Goal: Task Accomplishment & Management: Manage account settings

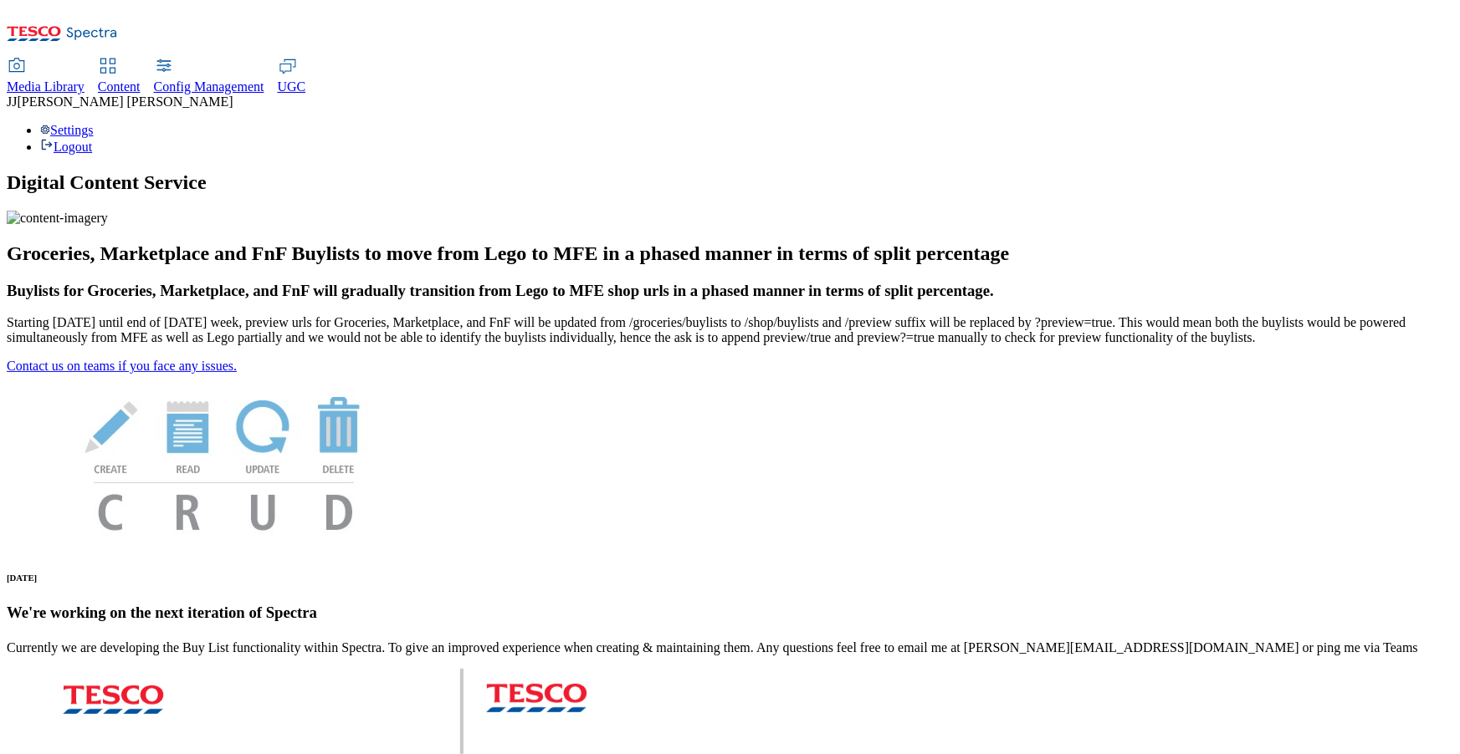
click at [141, 79] on span "Content" at bounding box center [119, 86] width 43 height 14
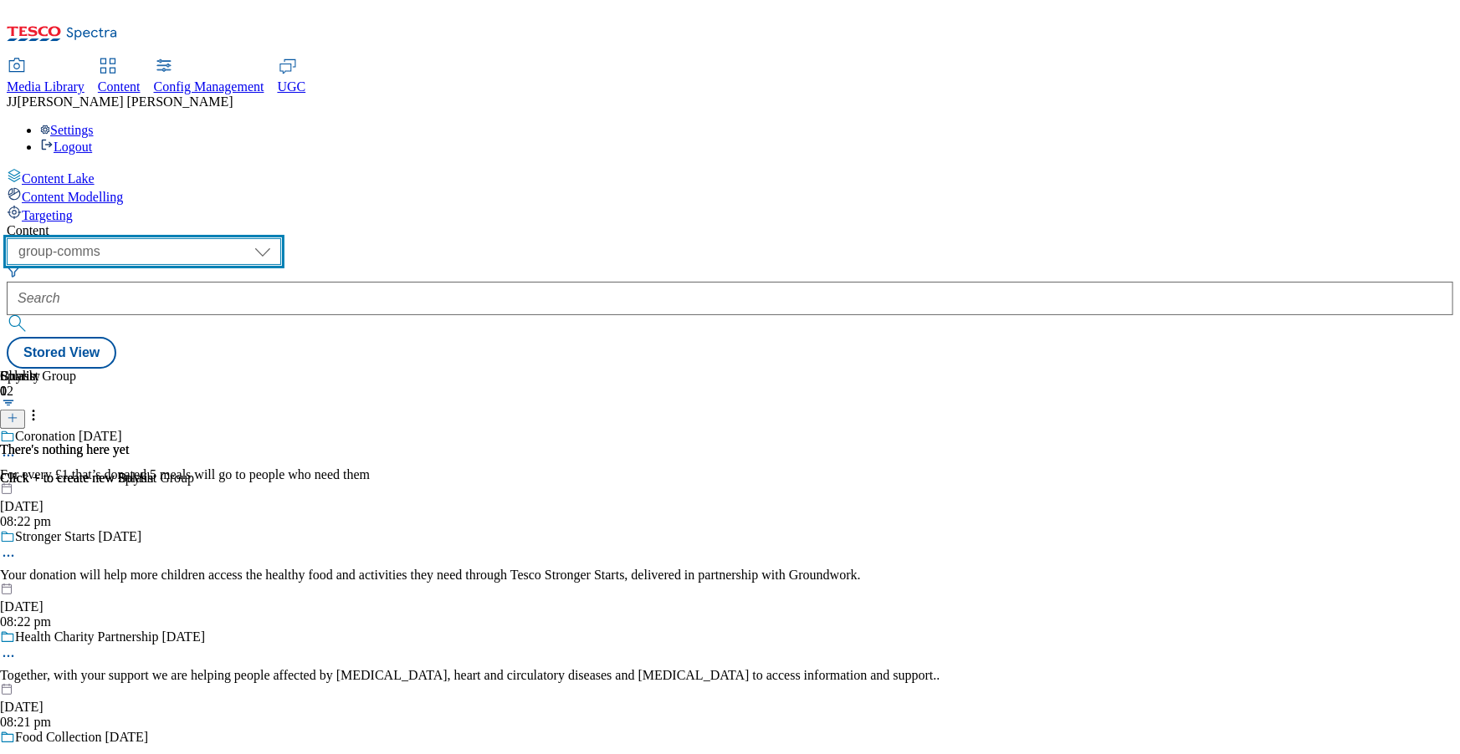
click at [281, 238] on select "dotcom-cz dotcom-hu dotcom-sk fnf-uk ghs-roi ghs-uk group-comms ighs-cz ighs-hu…" at bounding box center [144, 251] width 274 height 27
select select "ighs-sk"
click at [217, 238] on select "dotcom-cz dotcom-hu dotcom-sk fnf-uk ghs-roi ghs-uk group-comms ighs-cz ighs-hu…" at bounding box center [144, 251] width 274 height 27
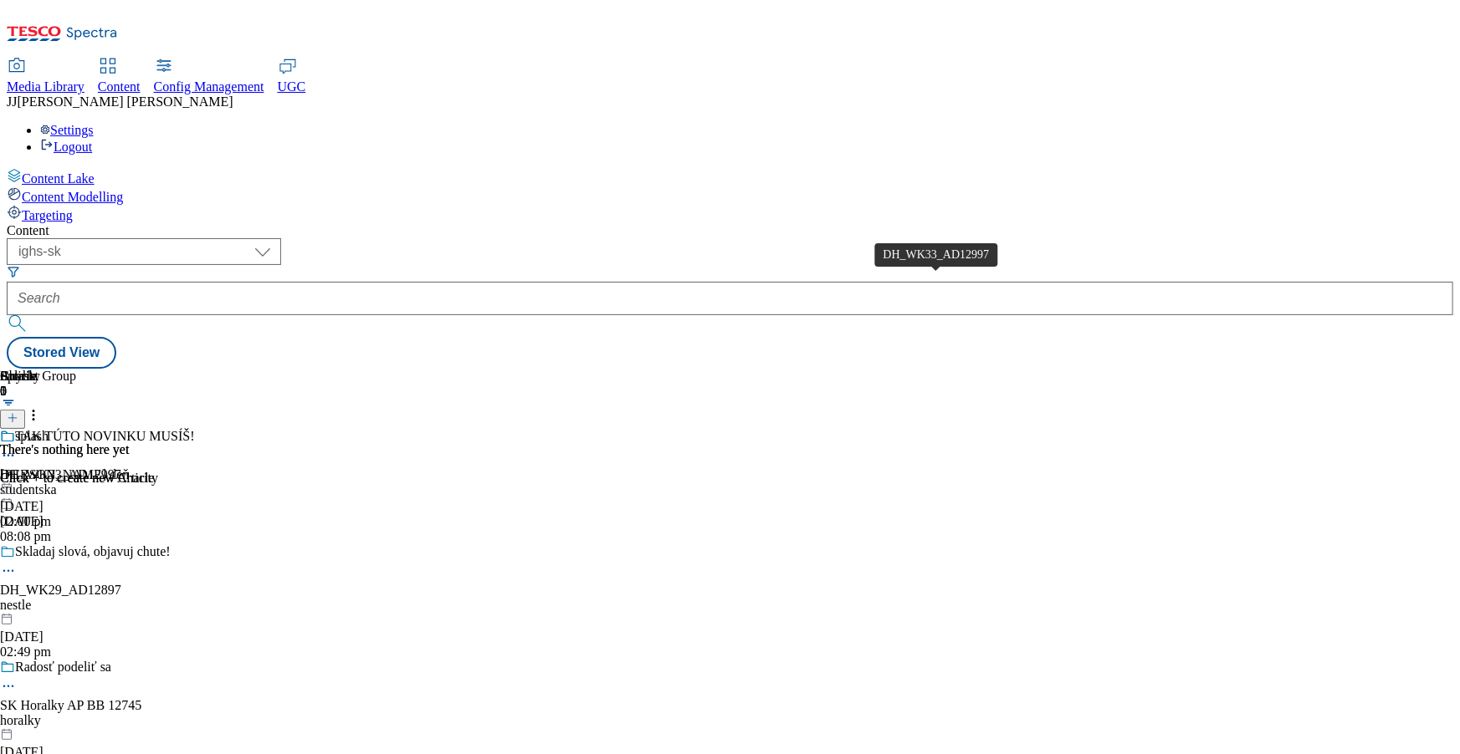
click at [121, 468] on div "DH_WK33_AD12997" at bounding box center [60, 475] width 121 height 15
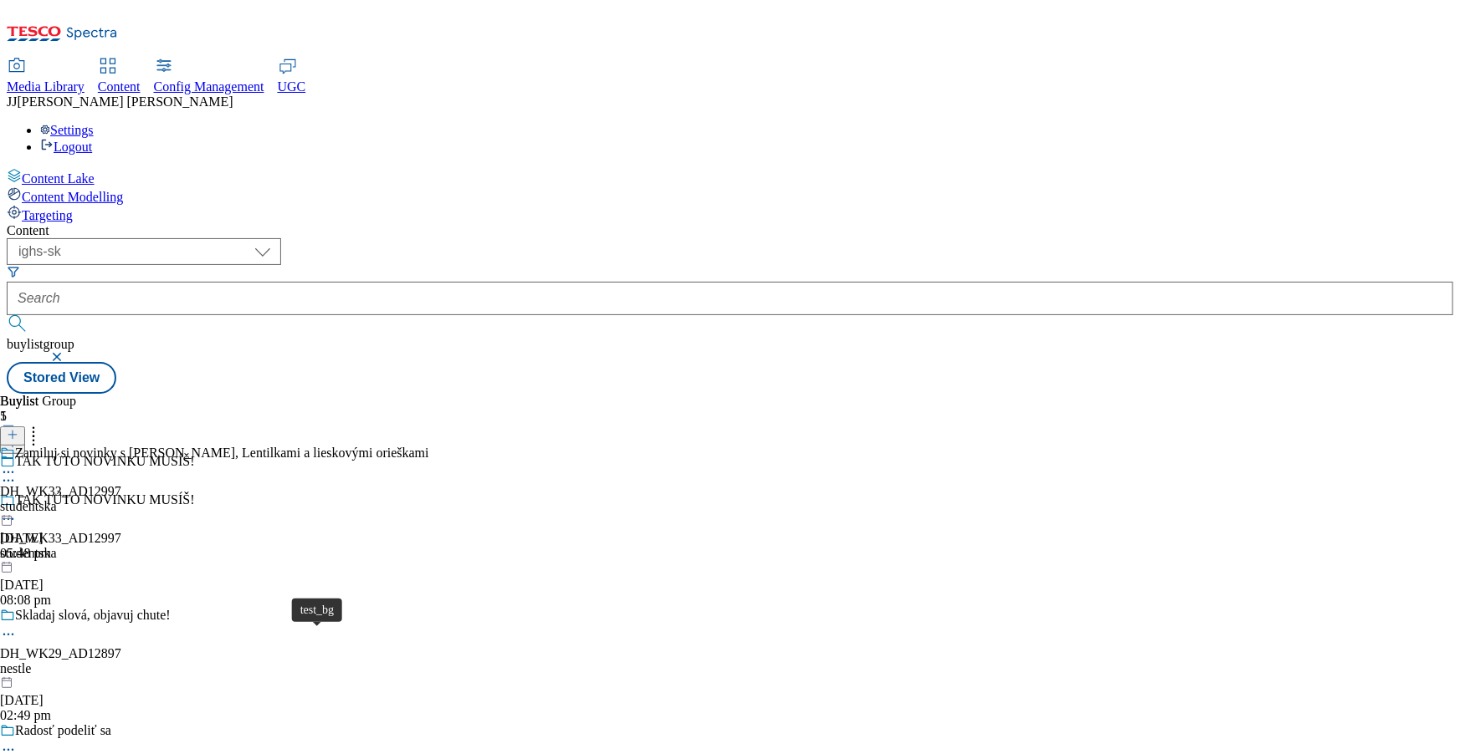
scroll to position [38, 0]
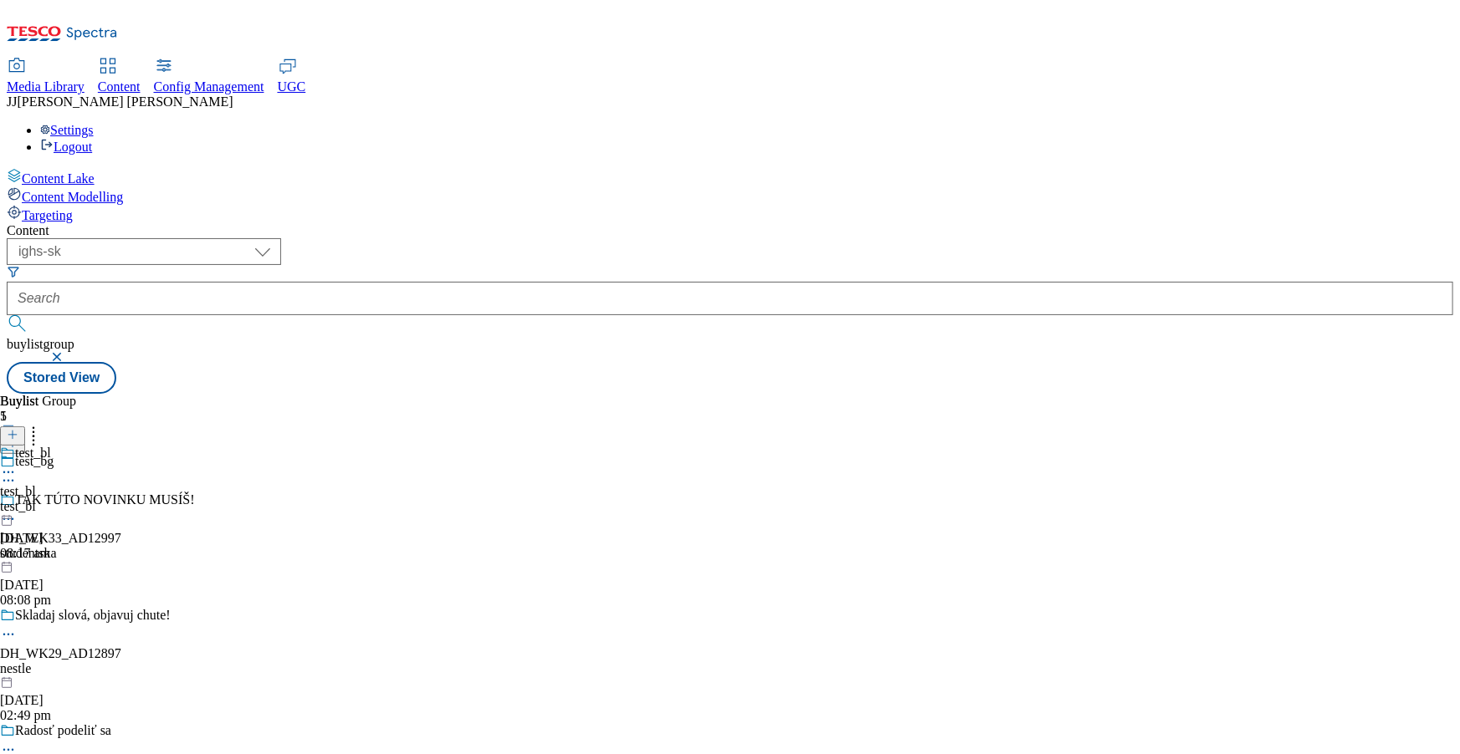
click at [51, 446] on div "test_bl test_bl test_bl 23 Apr 2025 08:17 am" at bounding box center [25, 503] width 51 height 115
click at [17, 503] on icon at bounding box center [8, 511] width 17 height 17
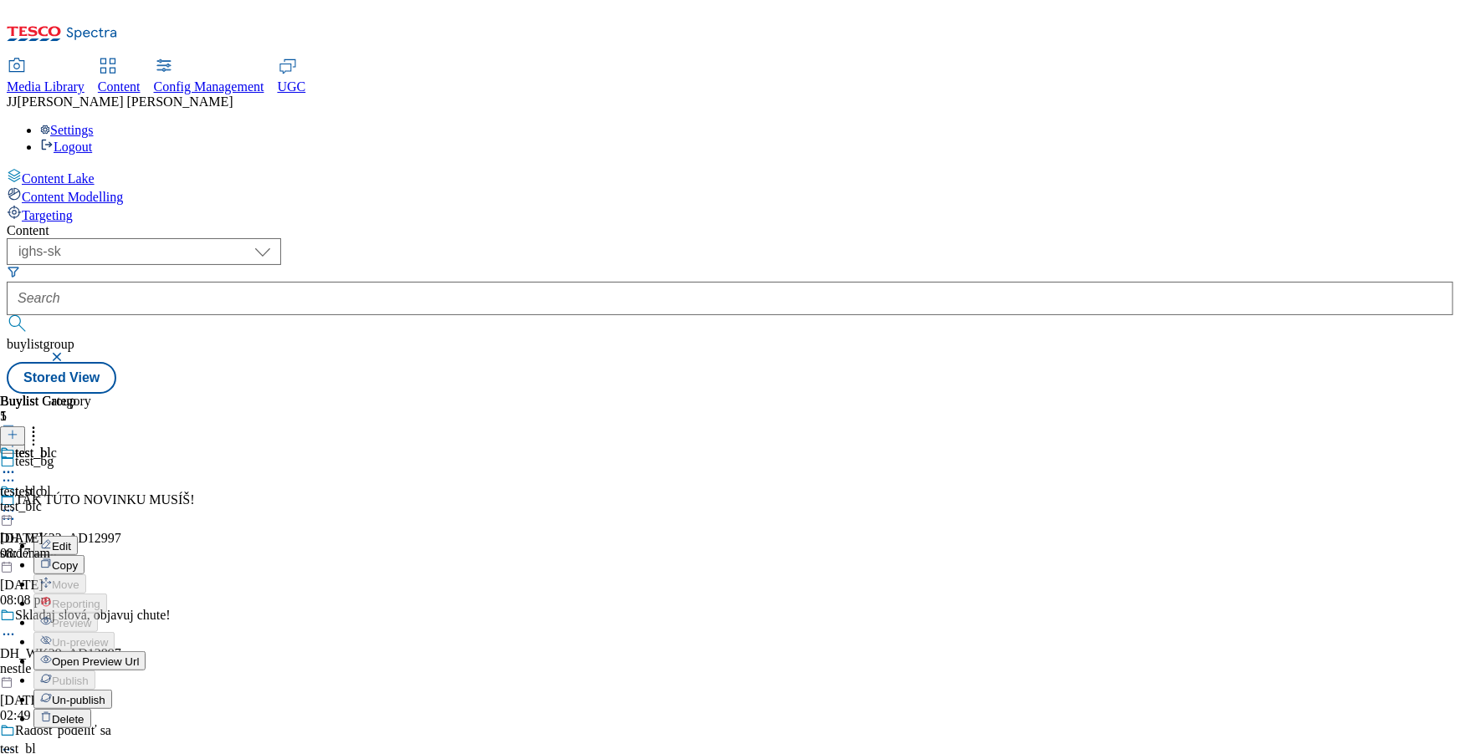
click at [71, 540] on span "Edit" at bounding box center [61, 546] width 19 height 13
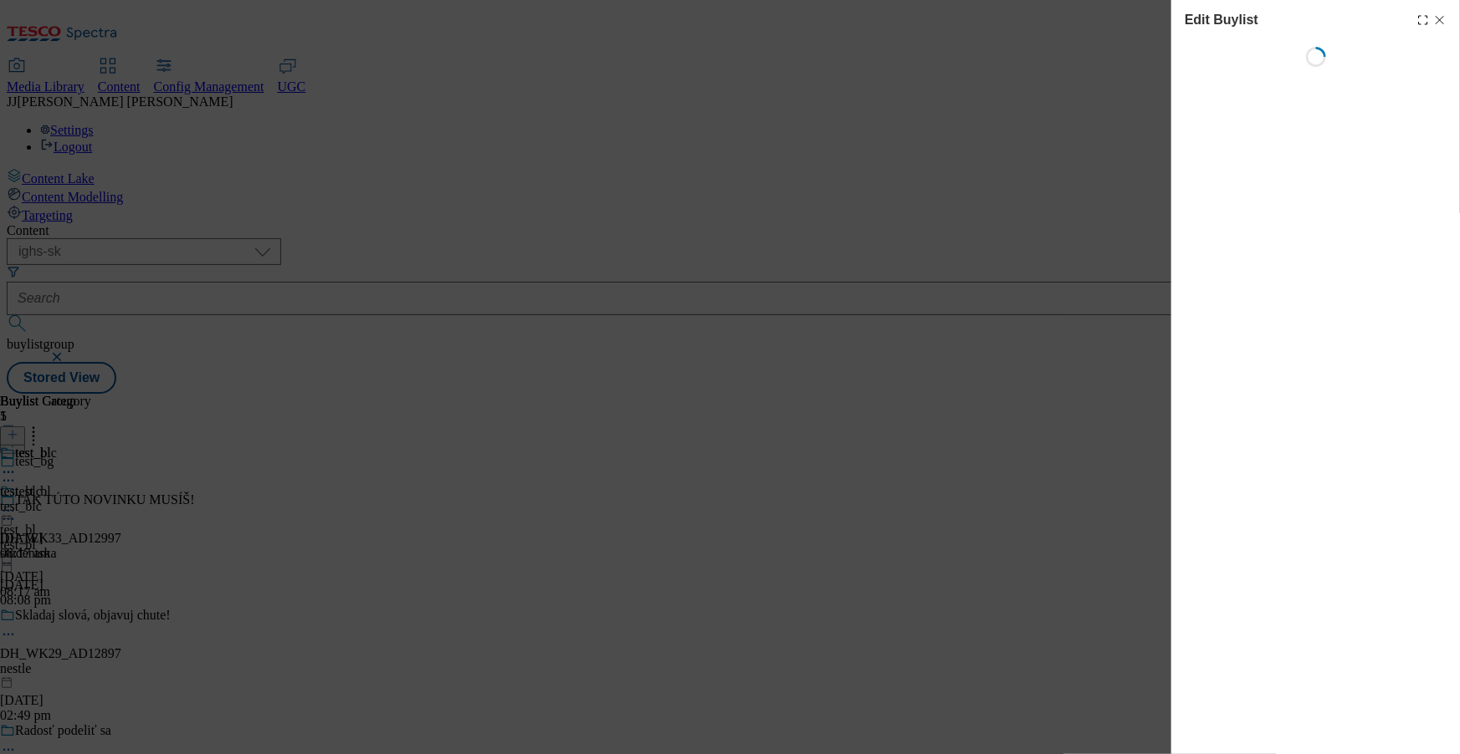
select select "evergreen"
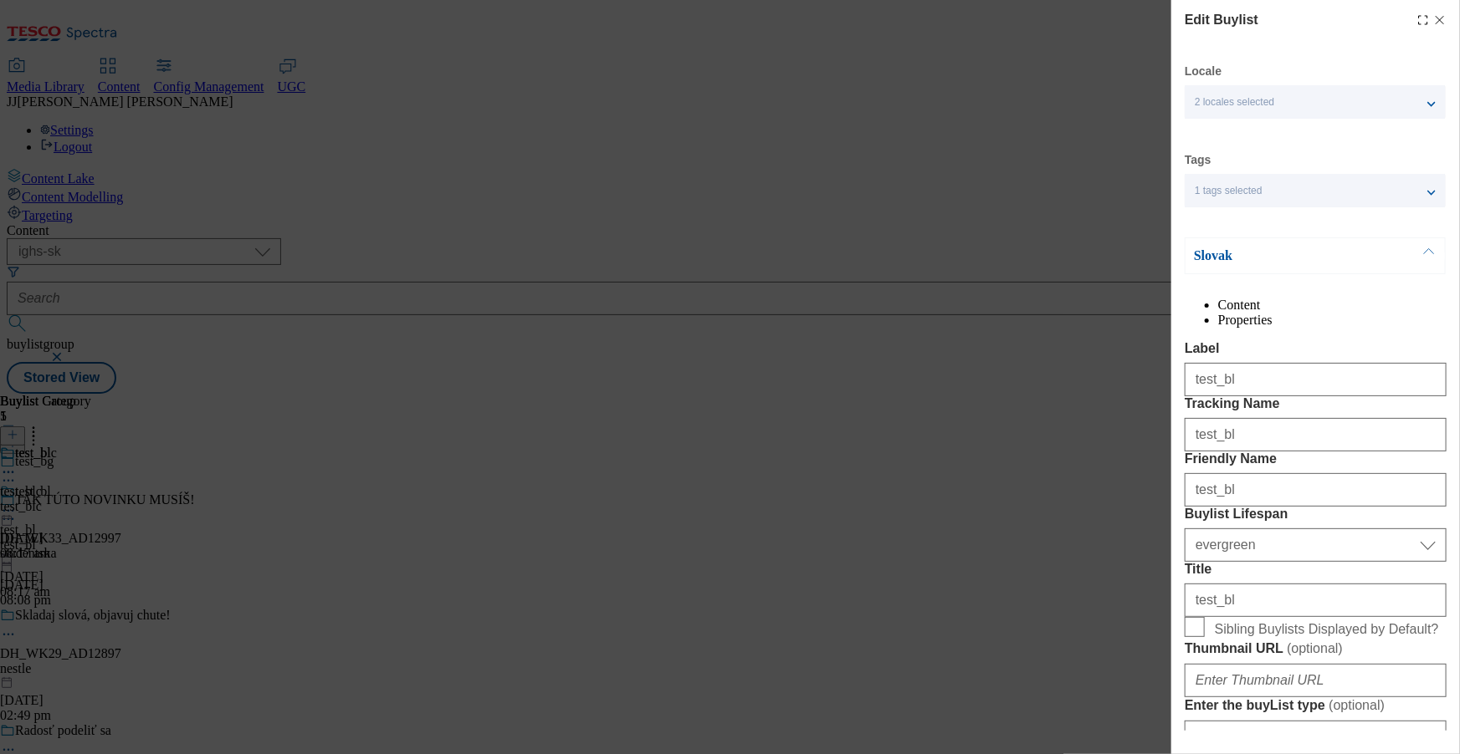
click at [1260, 109] on div "2 locales selected" at bounding box center [1314, 101] width 261 height 33
click at [1269, 259] on p "Slovak" at bounding box center [1282, 256] width 176 height 17
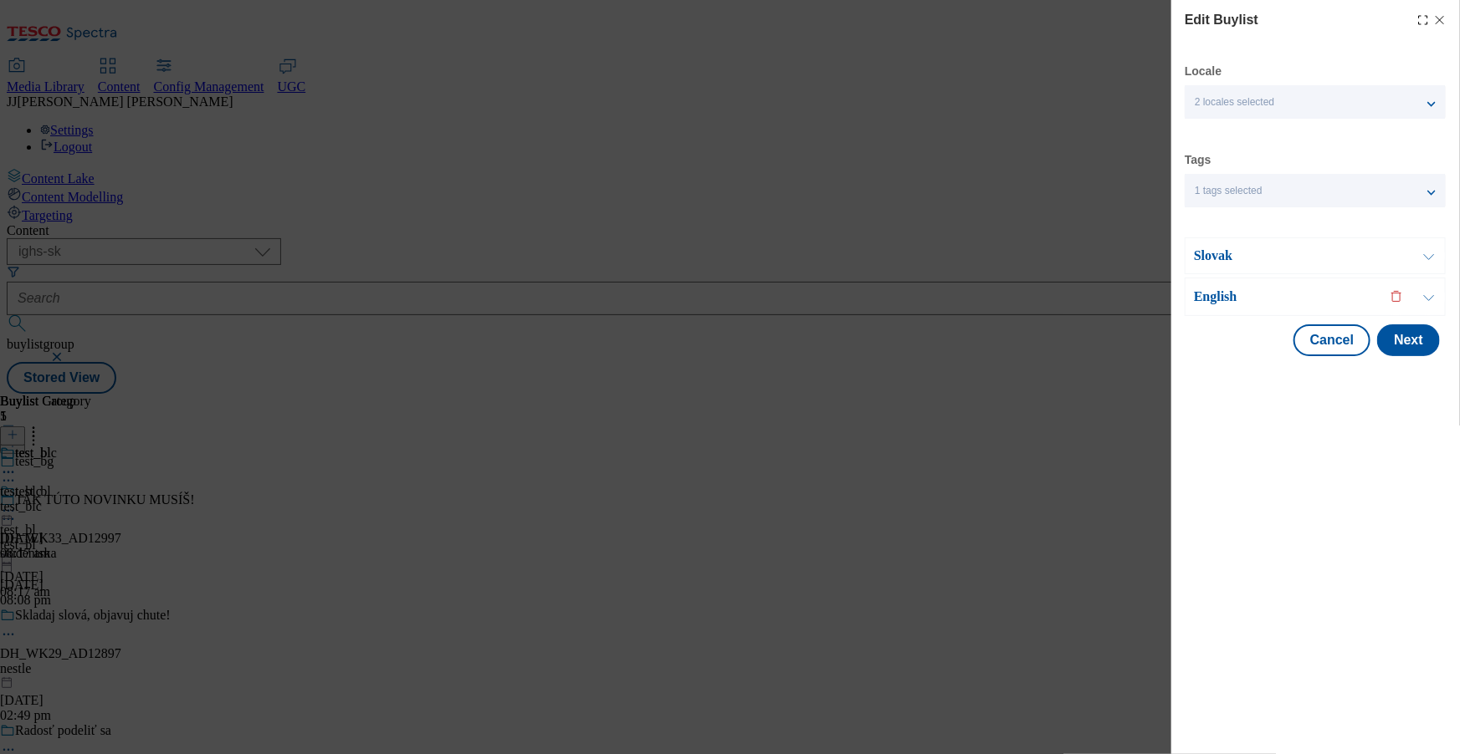
click at [1259, 297] on p "English" at bounding box center [1282, 297] width 176 height 17
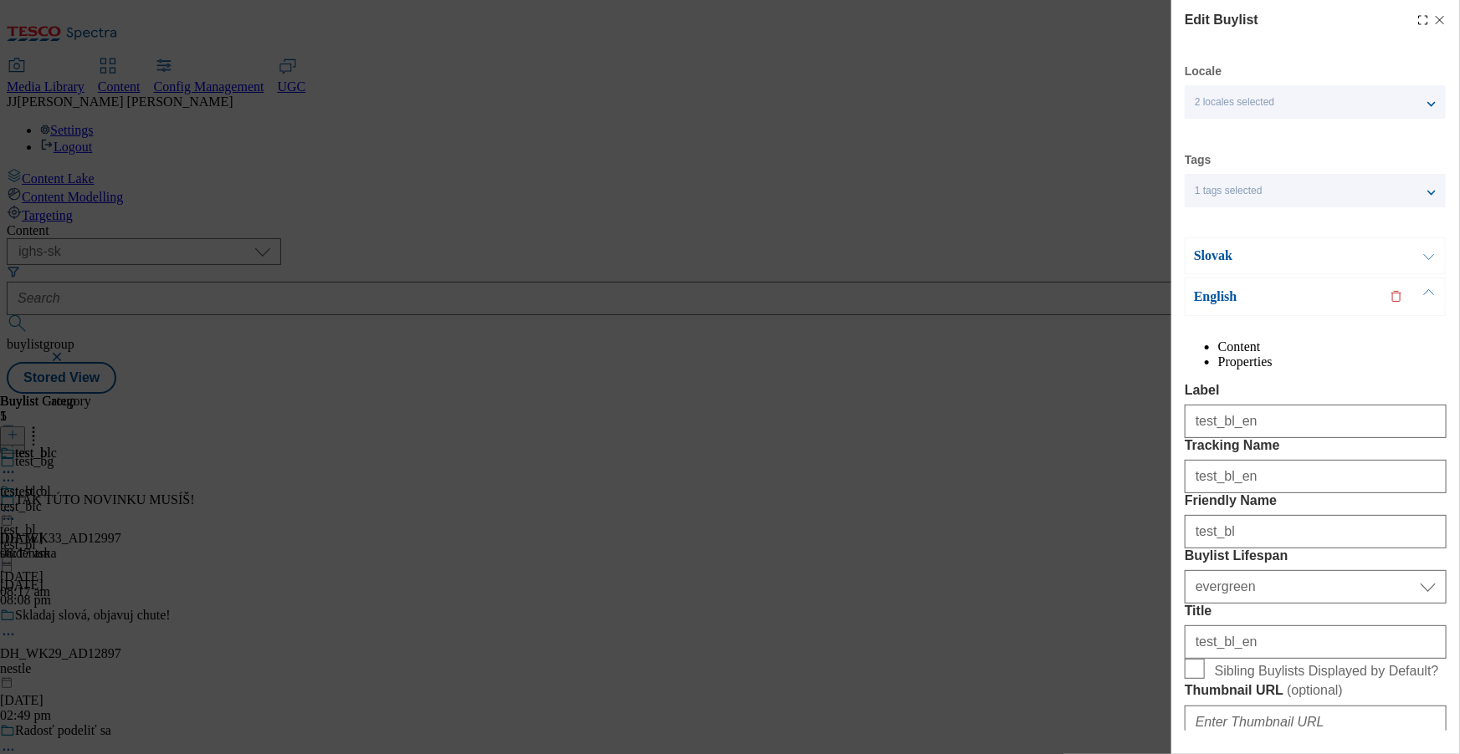
click at [1355, 367] on li "Properties" at bounding box center [1332, 362] width 228 height 15
copy span "37e6bbba-2f00-44f3-8bdf-14eca1c2690a"
drag, startPoint x: 1185, startPoint y: 432, endPoint x: 1460, endPoint y: 444, distance: 274.6
click at [1459, 444] on div "Edit Buylist Locale 2 locales selected Slovak English Tags 1 tags selected buyl…" at bounding box center [1315, 365] width 289 height 731
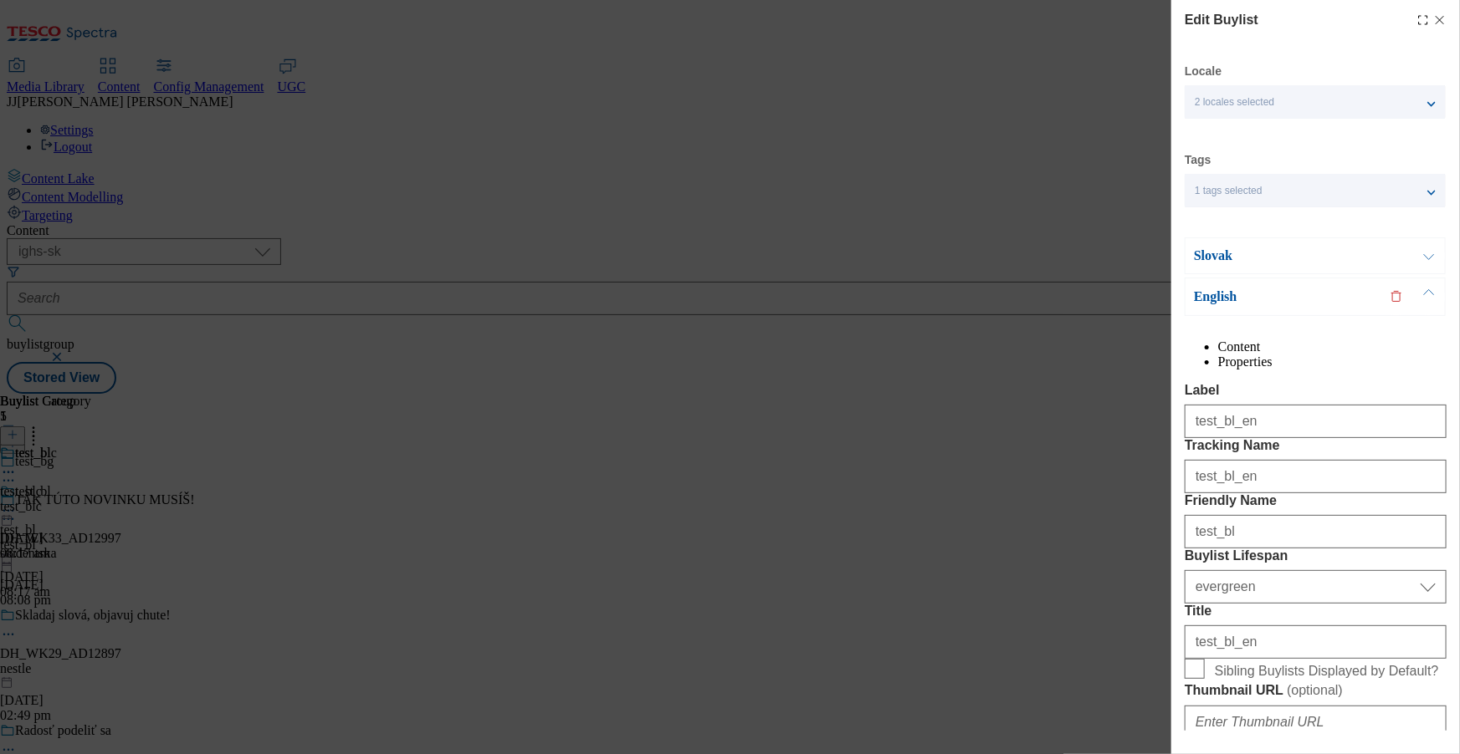
click at [771, 435] on div "Edit Buylist Locale 2 locales selected Slovak English Tags 1 tags selected buyl…" at bounding box center [730, 377] width 1460 height 754
click at [1440, 27] on div "Edit Buylist" at bounding box center [1315, 20] width 262 height 20
click at [1441, 15] on icon "Modal" at bounding box center [1439, 19] width 13 height 13
select select "evergreen"
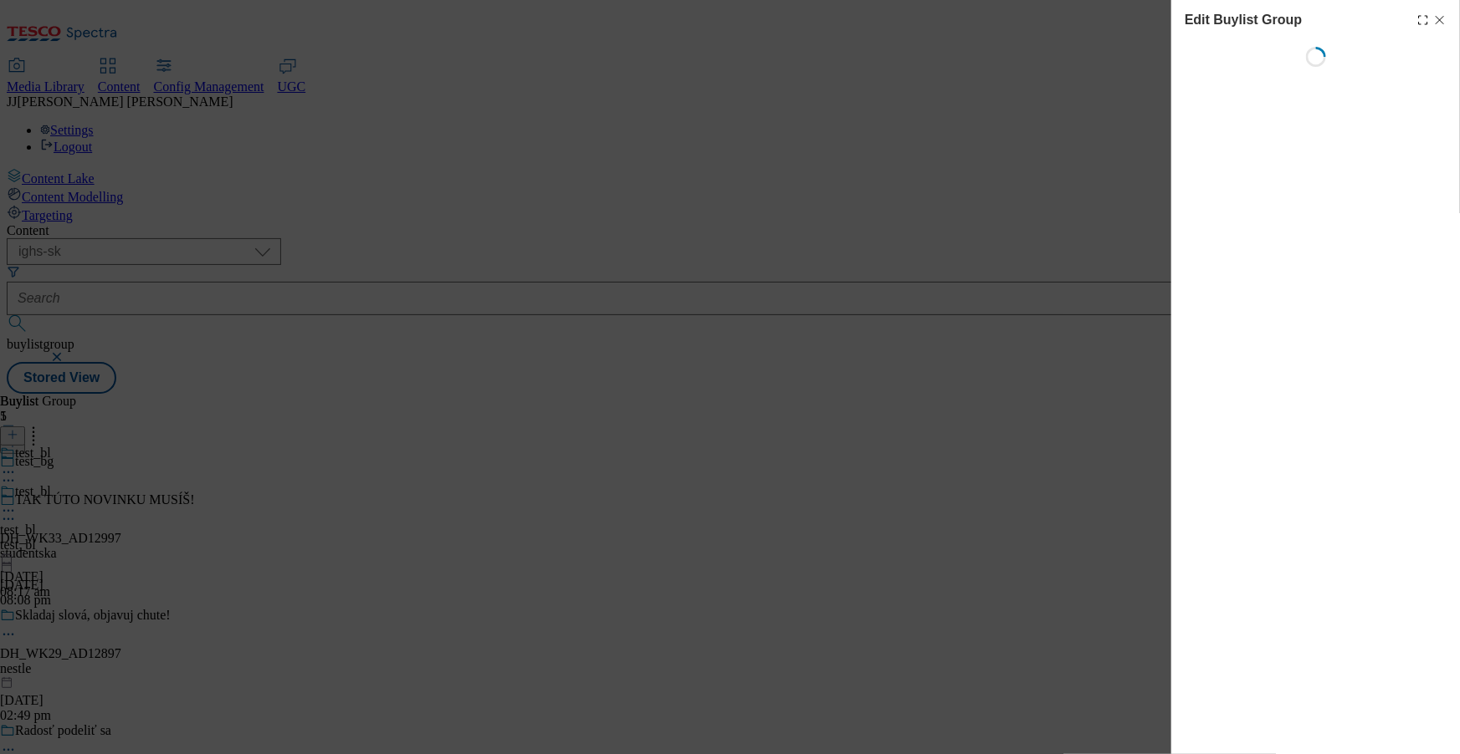
select select "default"
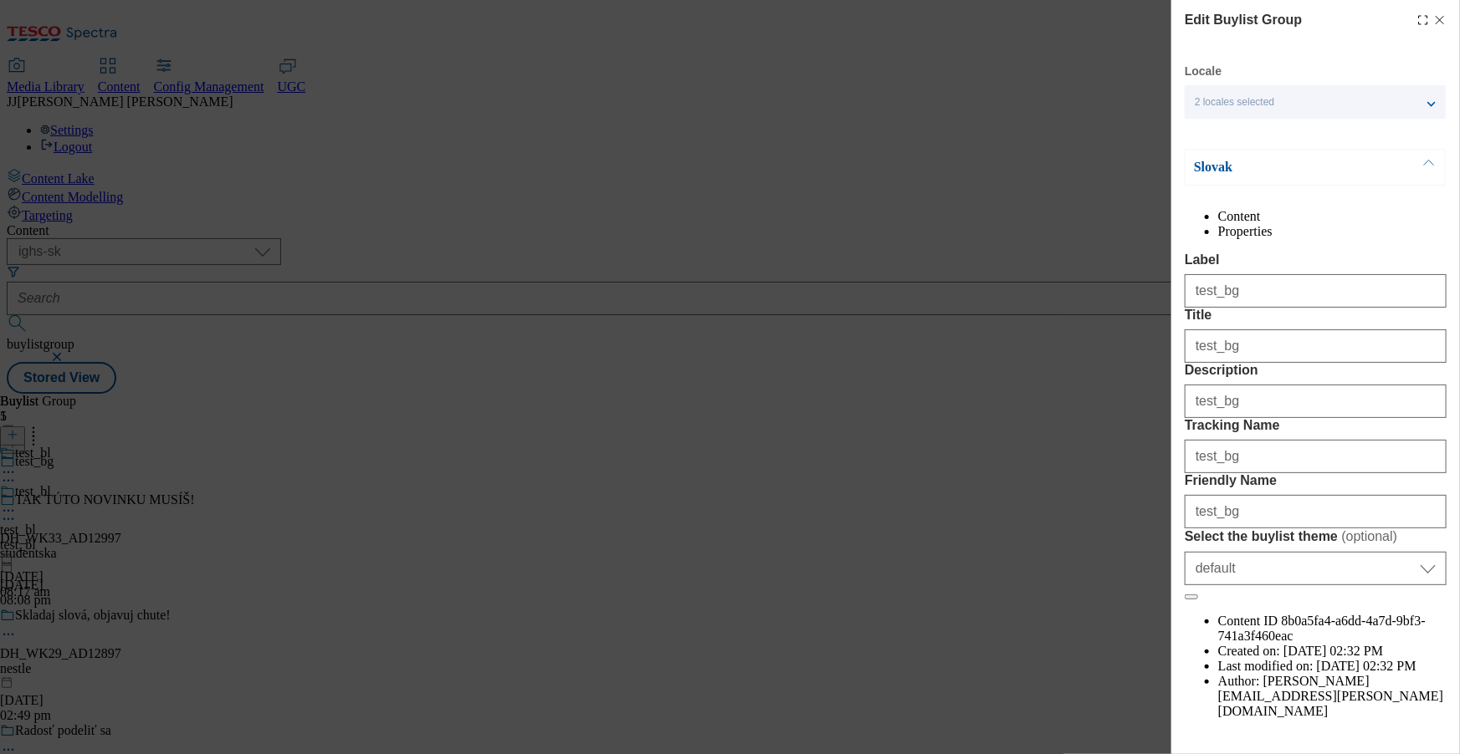
click at [1358, 236] on li "Properties" at bounding box center [1332, 231] width 228 height 15
drag, startPoint x: 1184, startPoint y: 308, endPoint x: 1443, endPoint y: 307, distance: 258.5
click at [1425, 614] on span "8b0a5fa4-a6dd-4a7d-9bf3-741a3f460eac" at bounding box center [1321, 628] width 207 height 29
copy span "8b0a5fa4-a6dd-4a7d-9bf3-741a3f460eac"
